Goal: Task Accomplishment & Management: Manage account settings

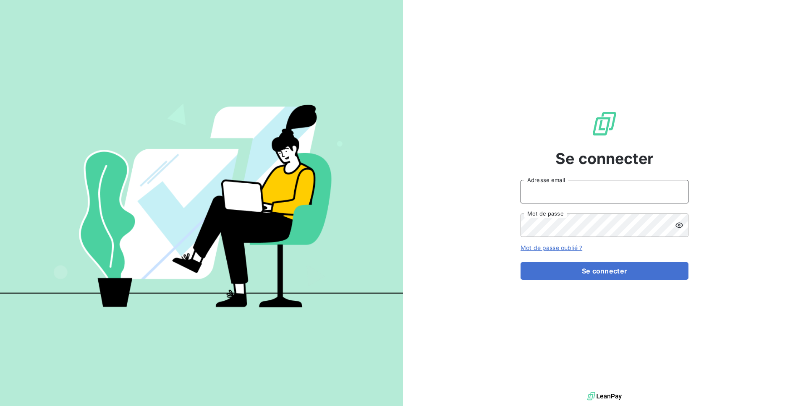
click at [556, 201] on input "Adresse email" at bounding box center [605, 192] width 168 height 24
type input "admin@deepidoo"
click at [521, 262] on button "Se connecter" at bounding box center [605, 271] width 168 height 18
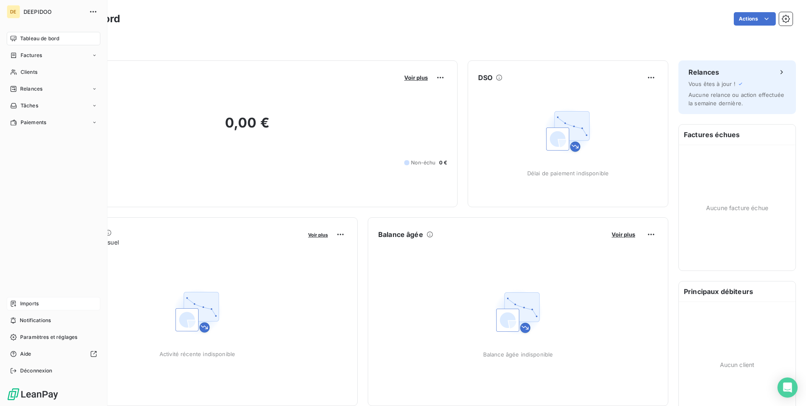
click at [50, 310] on div "Imports" at bounding box center [54, 303] width 94 height 13
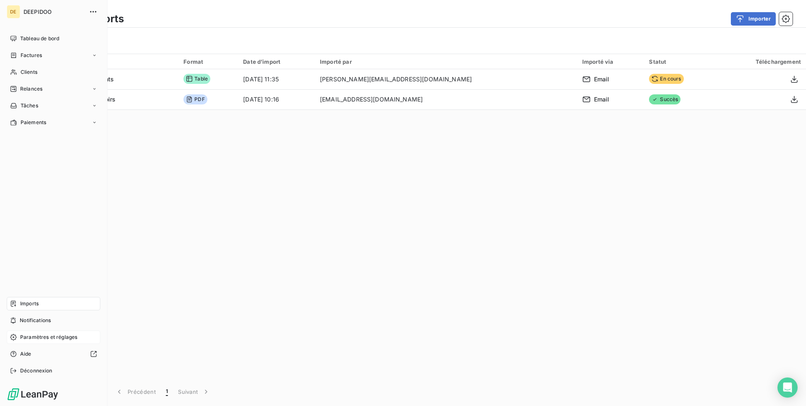
click at [48, 336] on span "Paramètres et réglages" at bounding box center [48, 338] width 57 height 8
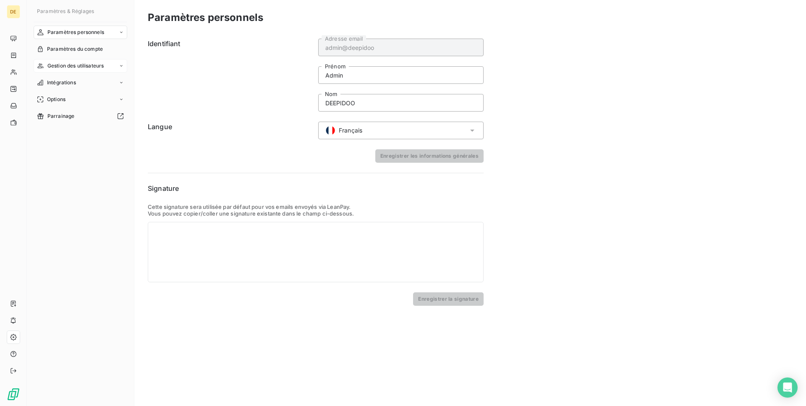
click at [69, 71] on div "Gestion des utilisateurs" at bounding box center [81, 65] width 94 height 13
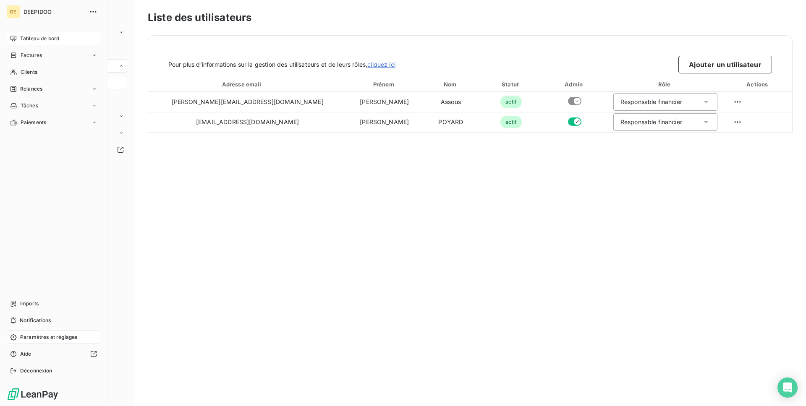
click at [22, 35] on span "Tableau de bord" at bounding box center [39, 39] width 39 height 8
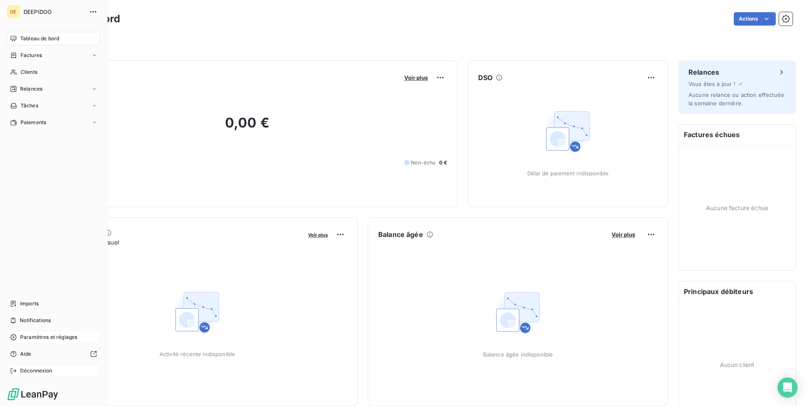
click at [52, 373] on span "Déconnexion" at bounding box center [36, 371] width 32 height 8
